Goal: Task Accomplishment & Management: Use online tool/utility

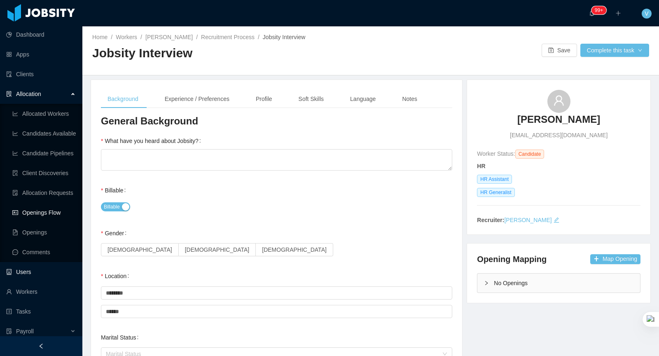
scroll to position [0, 0]
click at [47, 210] on link "Openings Flow" at bounding box center [43, 212] width 63 height 16
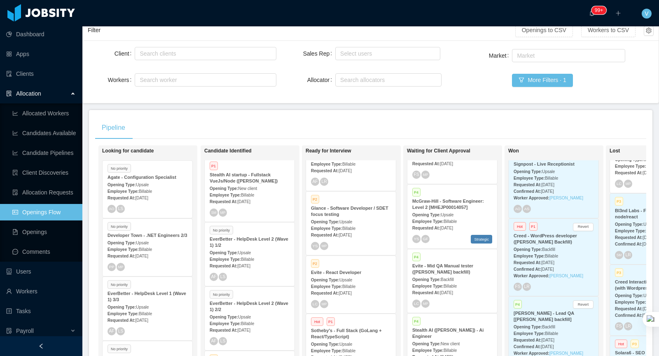
scroll to position [31, 0]
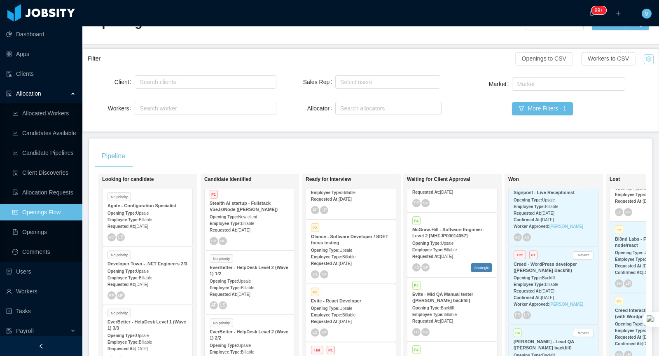
click at [648, 62] on button "button" at bounding box center [649, 59] width 10 height 10
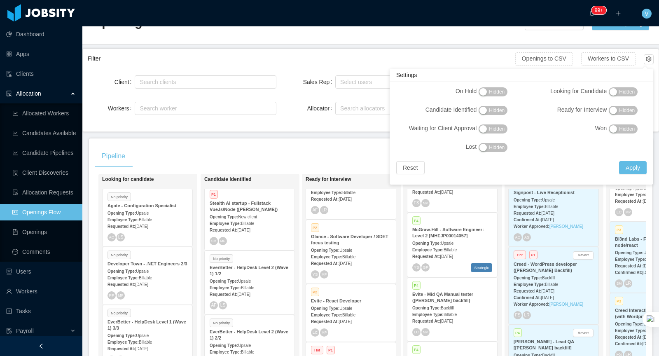
click at [490, 107] on span "Hidden" at bounding box center [497, 110] width 16 height 8
click at [490, 125] on span "Hidden" at bounding box center [497, 129] width 16 height 8
click at [623, 98] on span "Hidden" at bounding box center [622, 96] width 31 height 19
drag, startPoint x: 623, startPoint y: 93, endPoint x: 619, endPoint y: 112, distance: 18.6
click at [623, 93] on span "Hidden" at bounding box center [627, 92] width 16 height 8
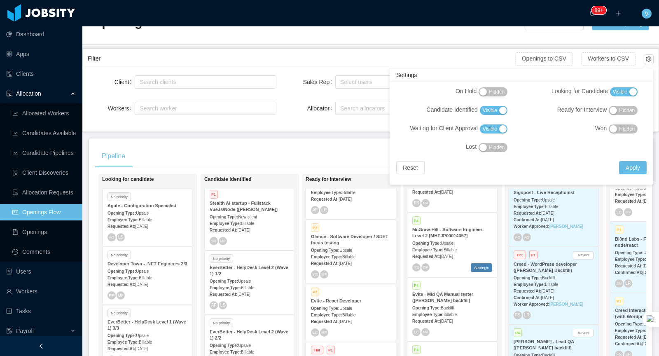
click at [619, 113] on span "Hidden" at bounding box center [627, 110] width 16 height 8
click at [630, 159] on div "On Hold Hidden Looking for Candidate Visible Candidate Identified Visible Ready…" at bounding box center [521, 133] width 260 height 93
click at [631, 166] on button "Apply" at bounding box center [633, 167] width 28 height 13
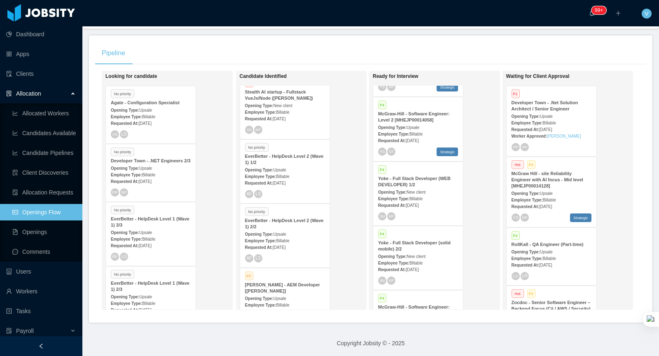
scroll to position [0, 0]
